Goal: Transaction & Acquisition: Download file/media

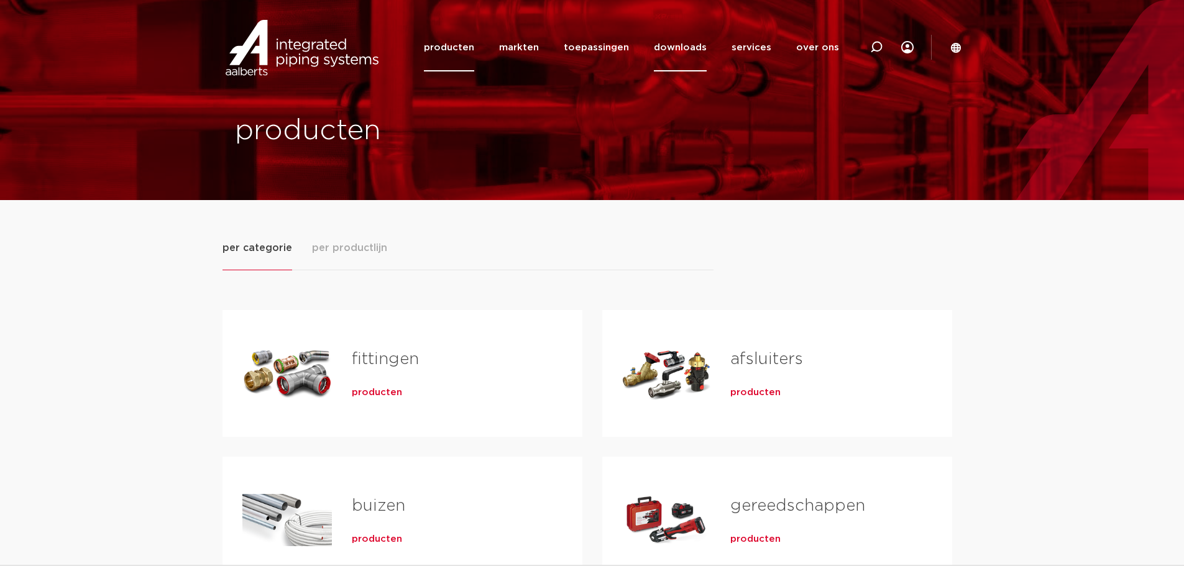
click at [701, 46] on link "downloads" at bounding box center [680, 48] width 53 height 48
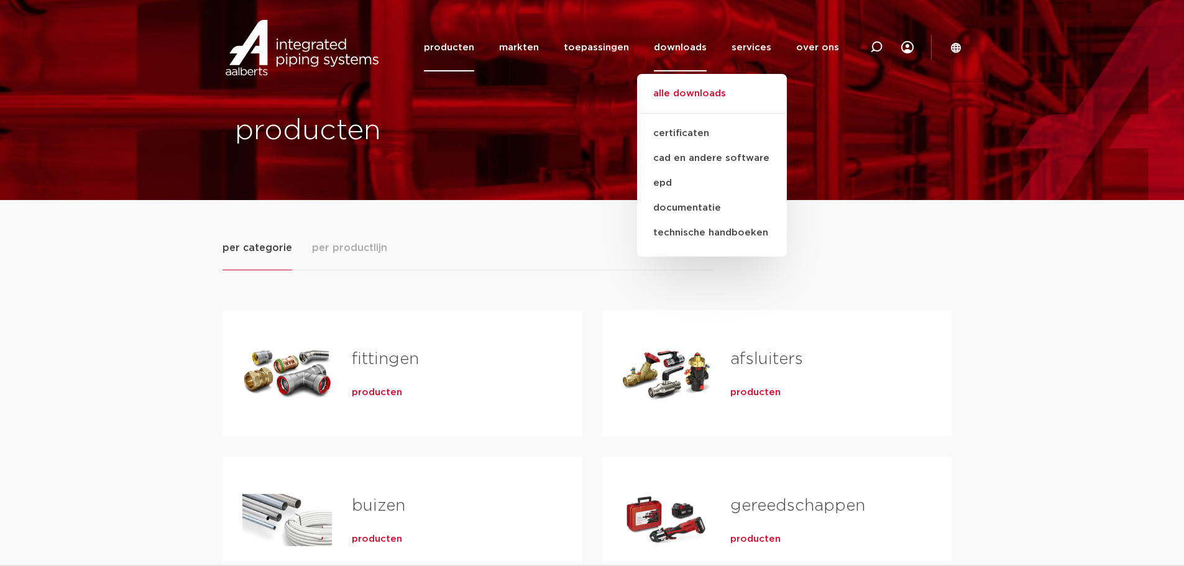
click at [689, 99] on link "alle downloads" at bounding box center [712, 99] width 150 height 27
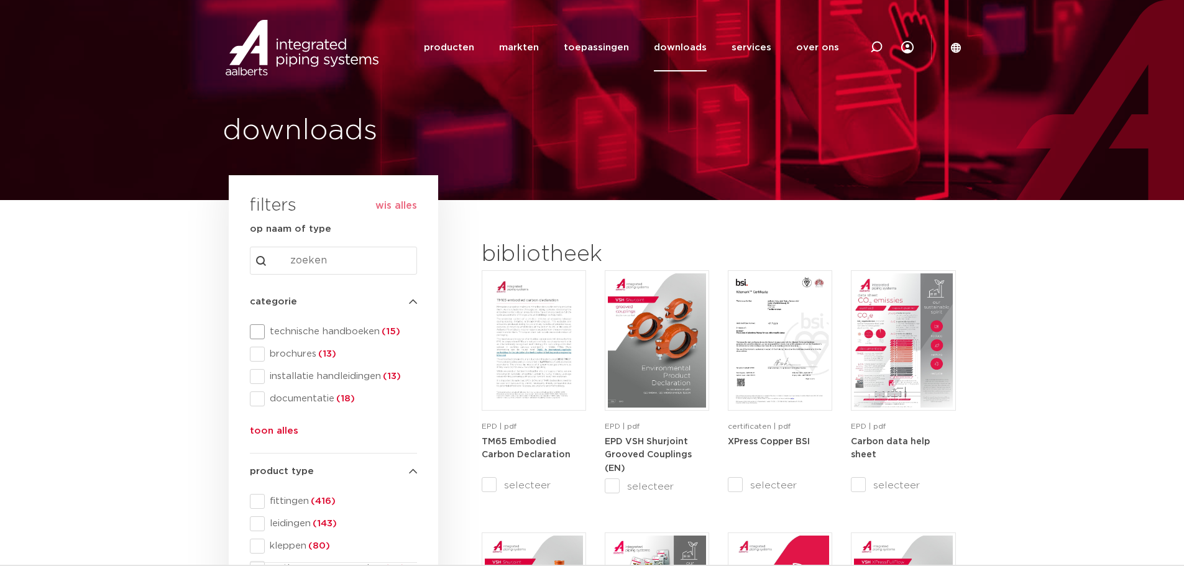
click at [262, 329] on span at bounding box center [257, 332] width 15 height 15
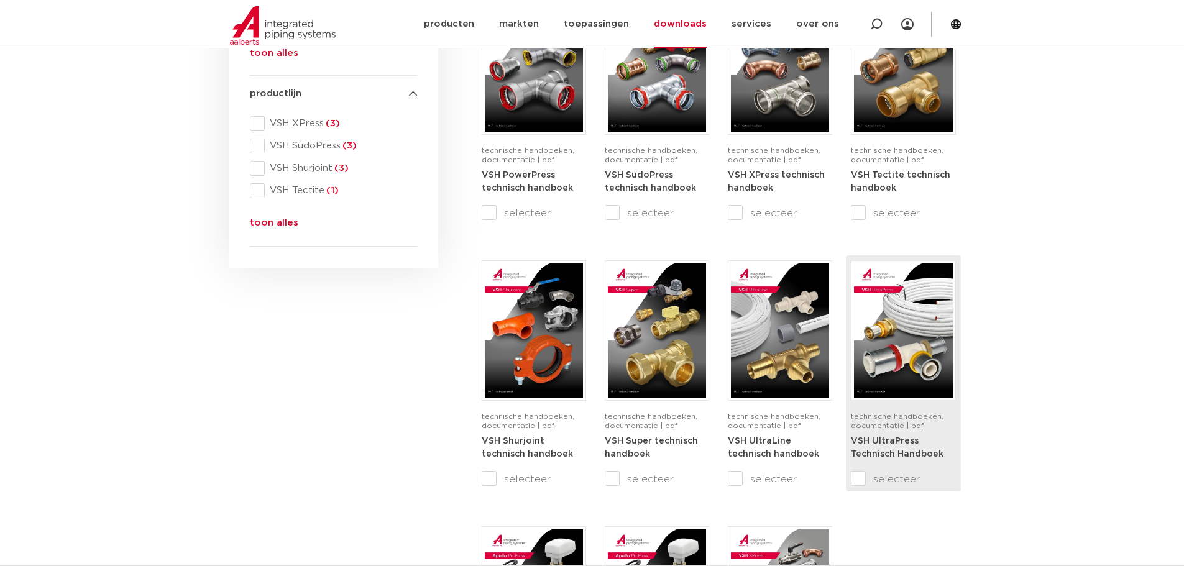
scroll to position [559, 0]
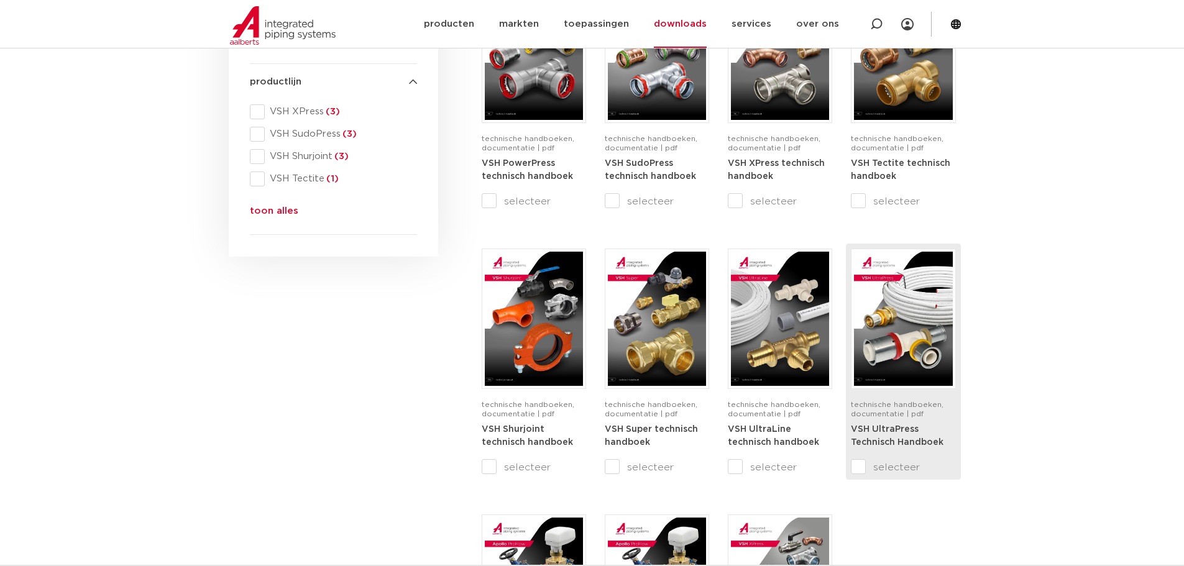
click at [885, 438] on strong "VSH UltraPress Technisch Handboek" at bounding box center [897, 436] width 93 height 22
